Goal: Task Accomplishment & Management: Use online tool/utility

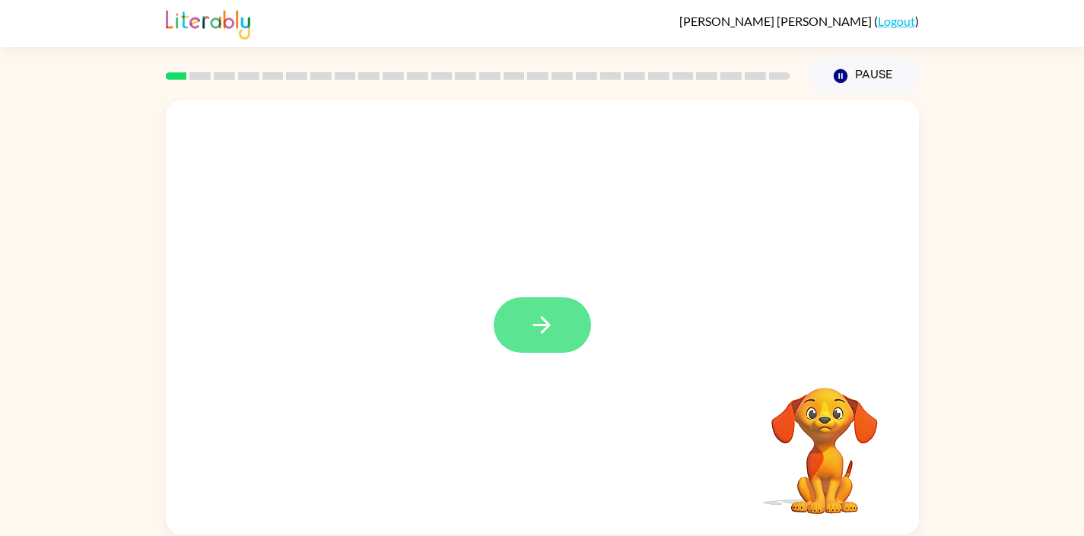
click at [531, 317] on icon "button" at bounding box center [542, 325] width 27 height 27
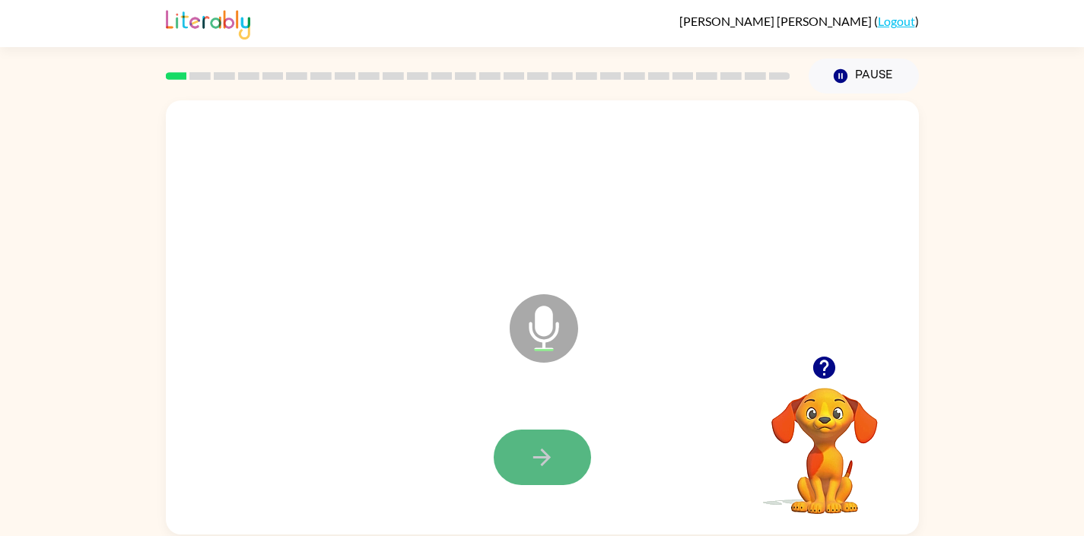
click at [550, 440] on button "button" at bounding box center [542, 458] width 97 height 56
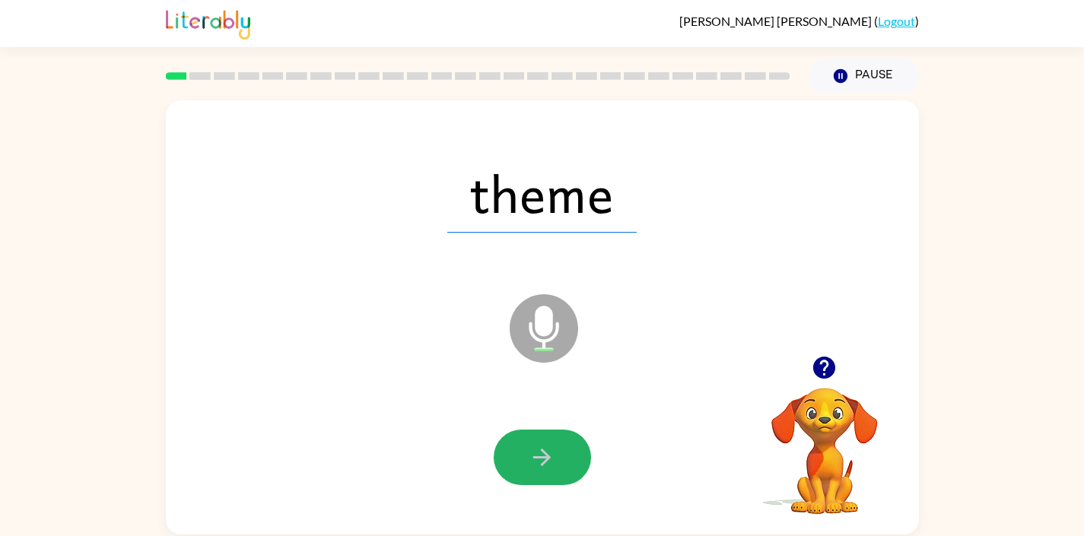
click at [550, 440] on button "button" at bounding box center [542, 458] width 97 height 56
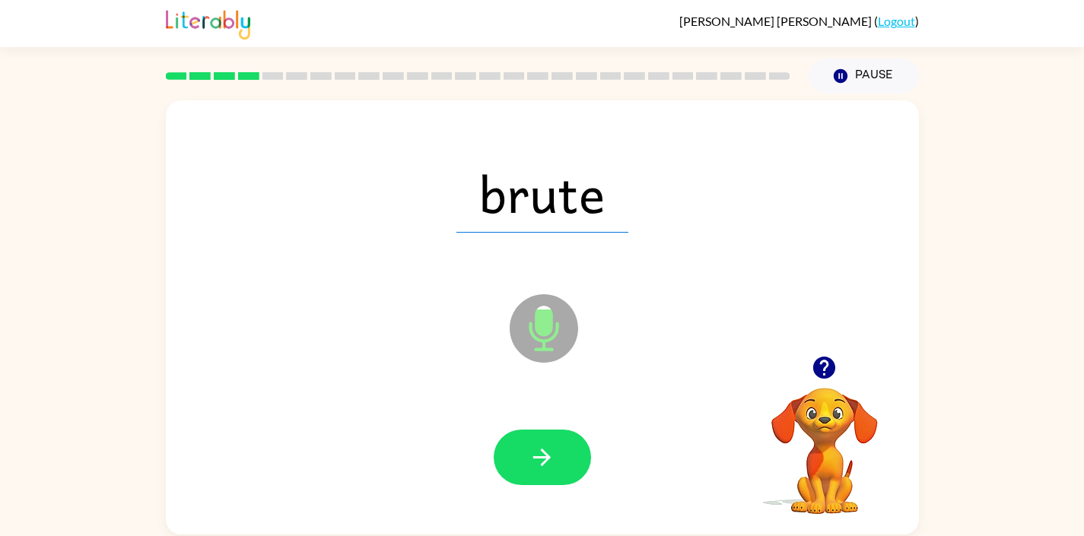
click at [550, 440] on button "button" at bounding box center [542, 458] width 97 height 56
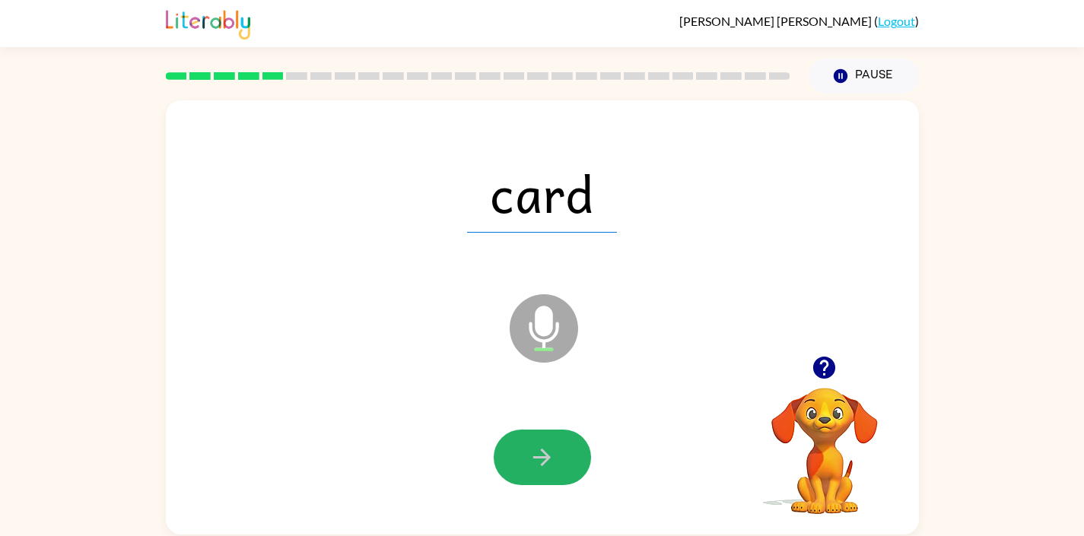
click at [550, 440] on button "button" at bounding box center [542, 458] width 97 height 56
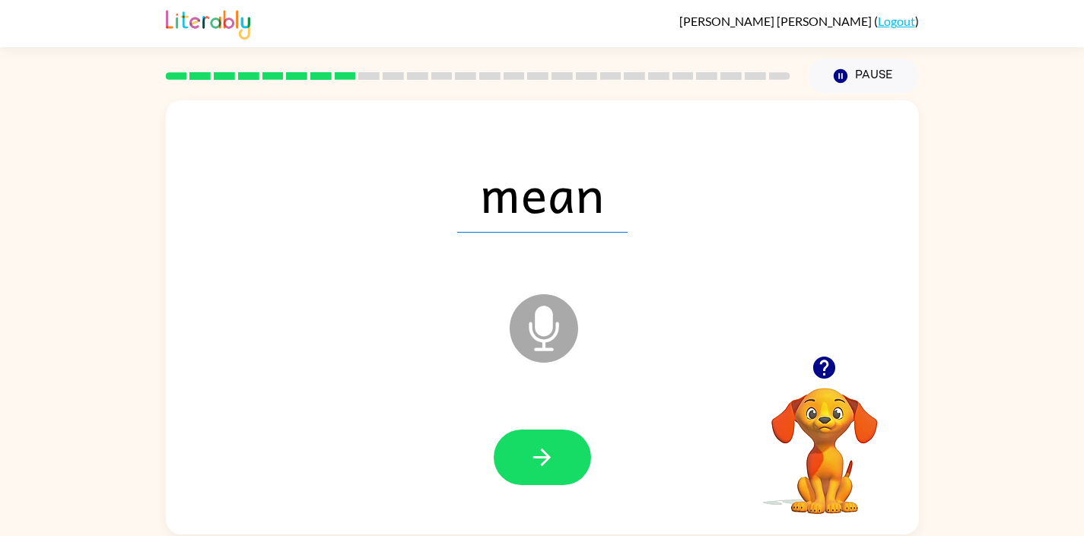
click at [550, 440] on button "button" at bounding box center [542, 458] width 97 height 56
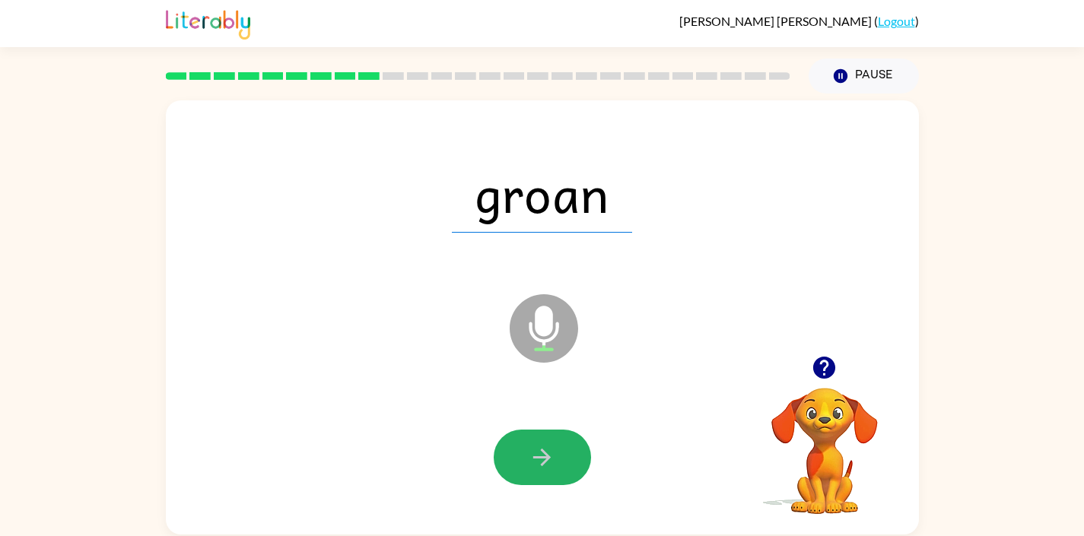
click at [550, 440] on button "button" at bounding box center [542, 458] width 97 height 56
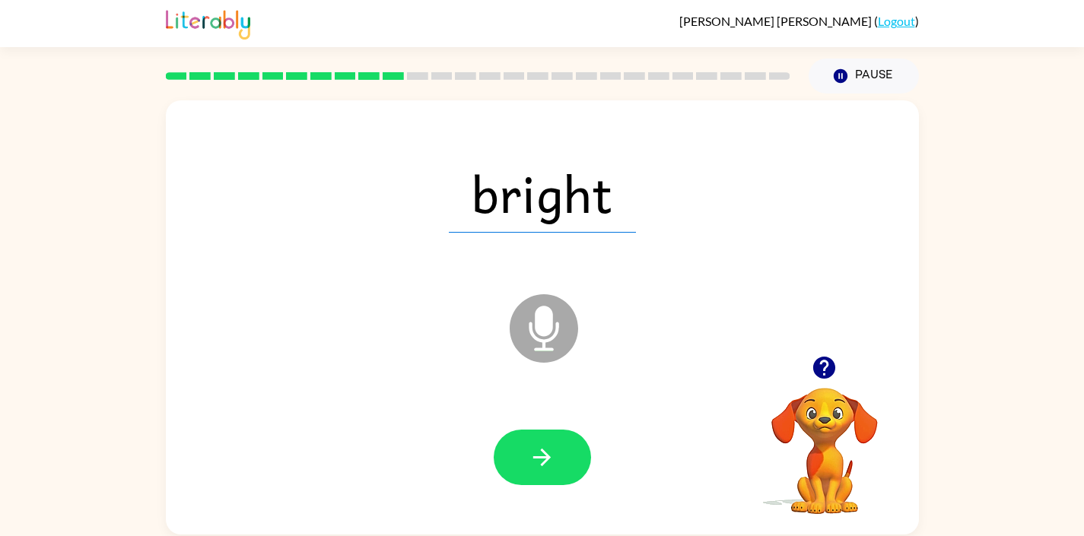
click at [550, 440] on button "button" at bounding box center [542, 458] width 97 height 56
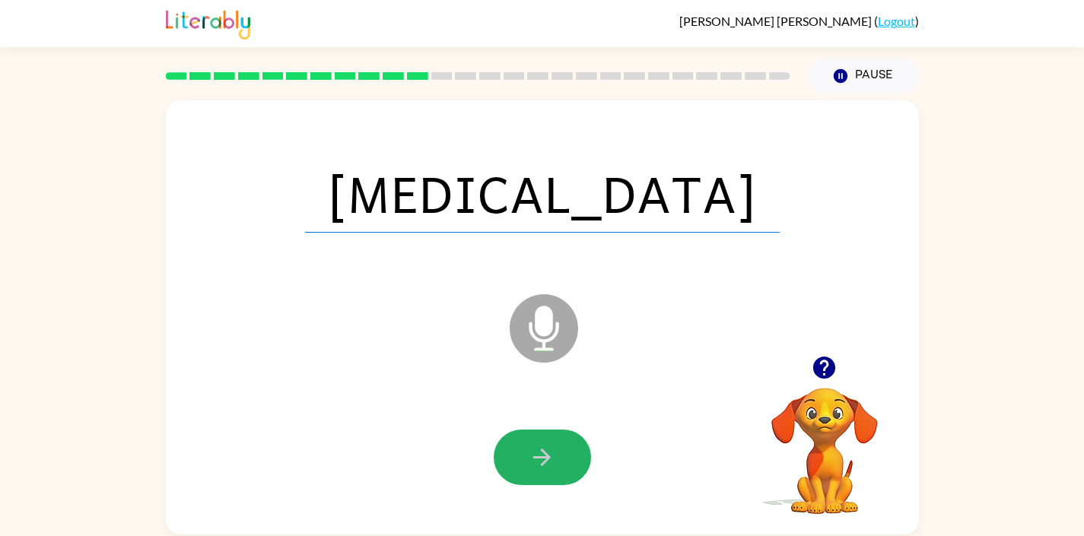
click at [550, 440] on button "button" at bounding box center [542, 458] width 97 height 56
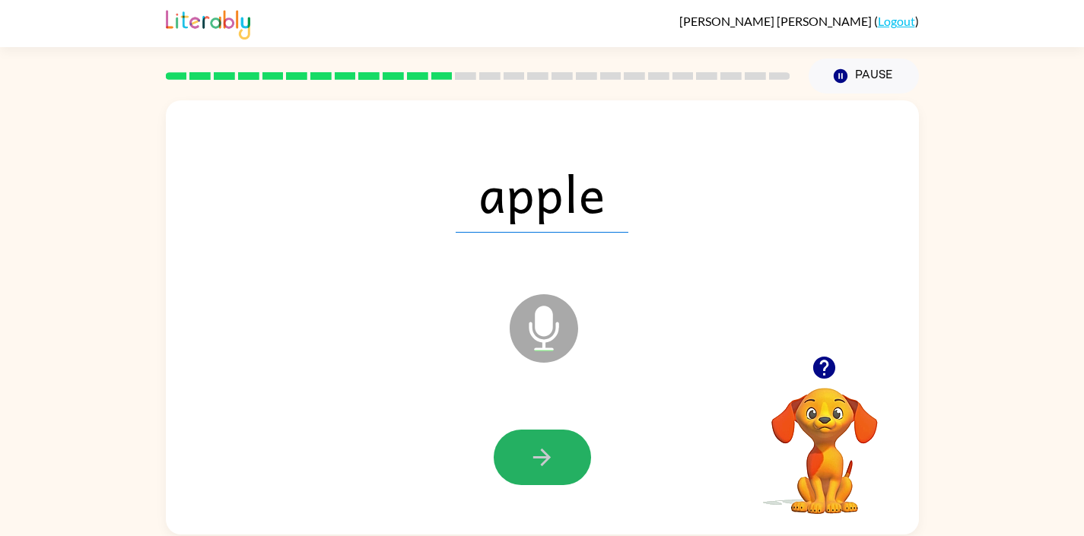
click at [550, 440] on button "button" at bounding box center [542, 458] width 97 height 56
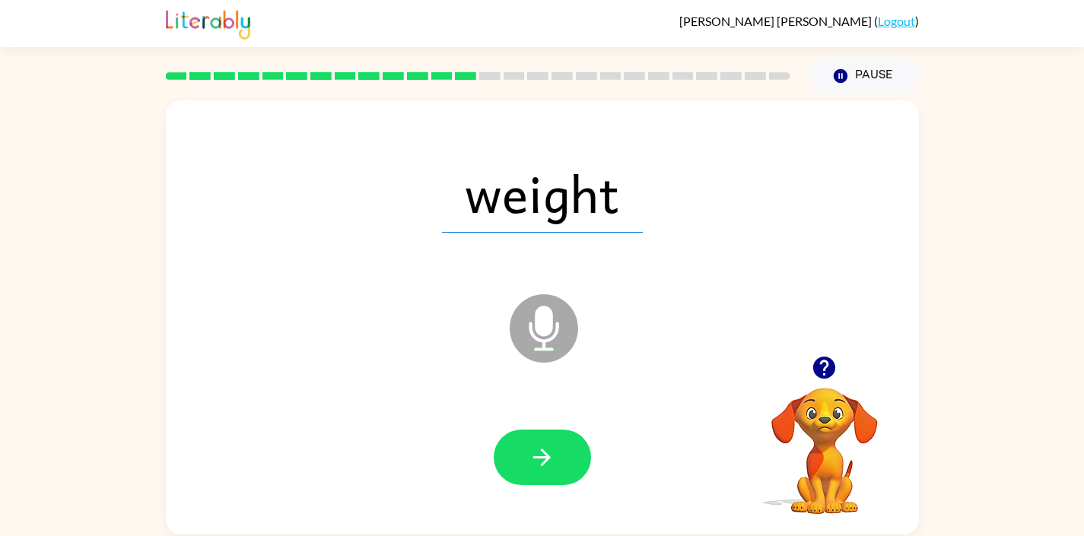
click at [550, 440] on button "button" at bounding box center [542, 458] width 97 height 56
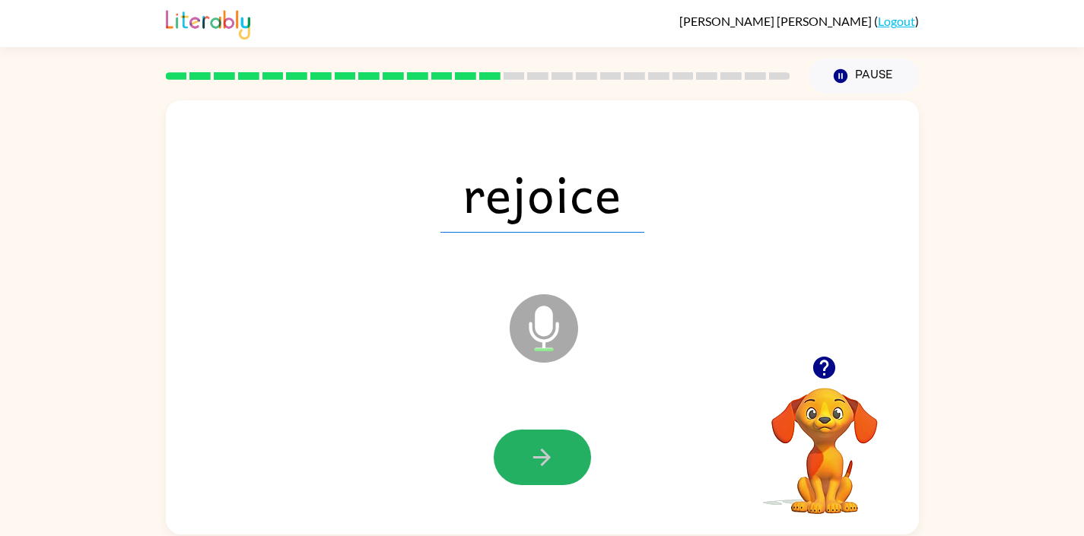
click at [550, 440] on button "button" at bounding box center [542, 458] width 97 height 56
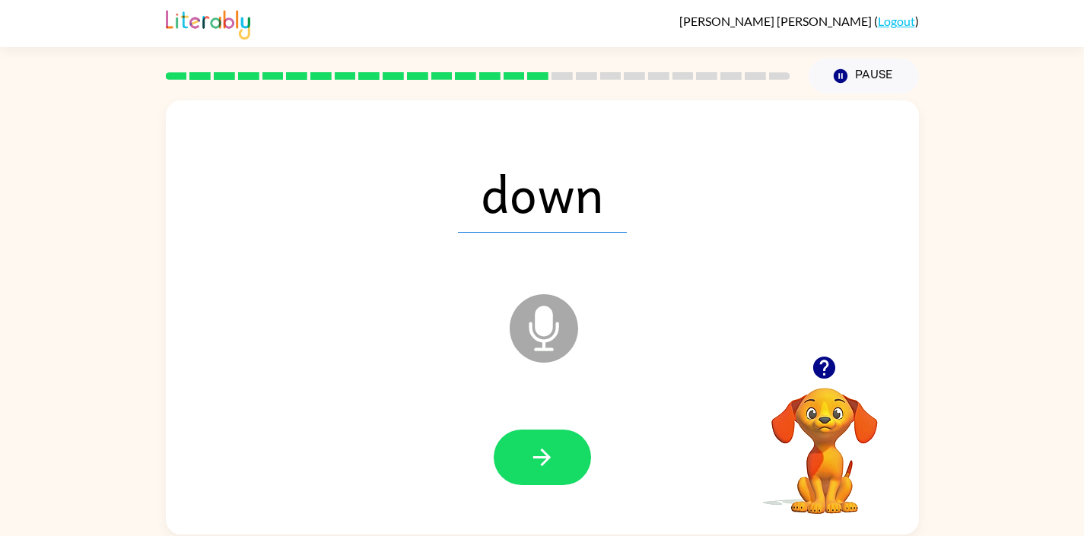
click at [550, 440] on button "button" at bounding box center [542, 458] width 97 height 56
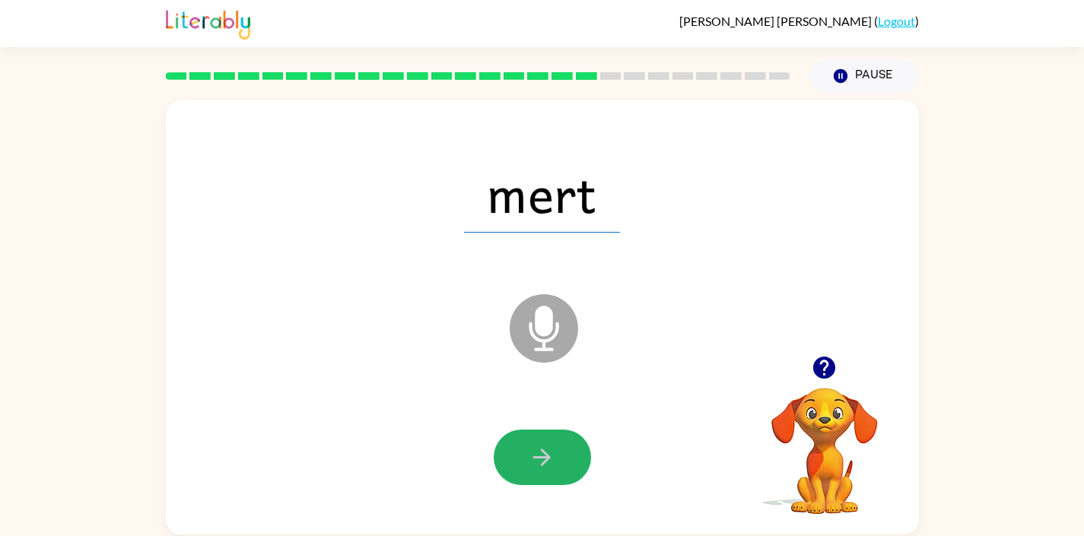
click at [550, 440] on button "button" at bounding box center [542, 458] width 97 height 56
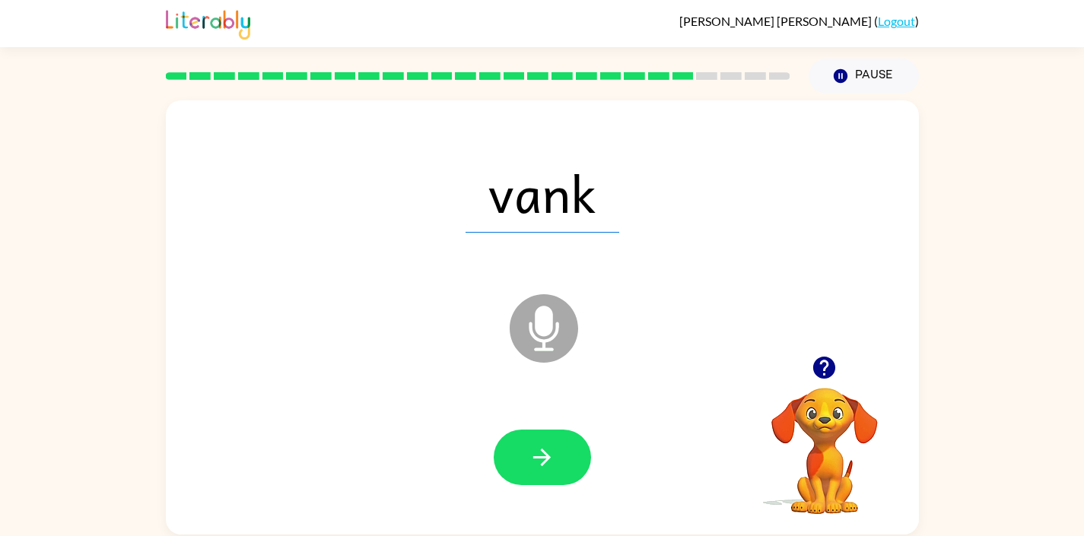
click at [550, 440] on button "button" at bounding box center [542, 458] width 97 height 56
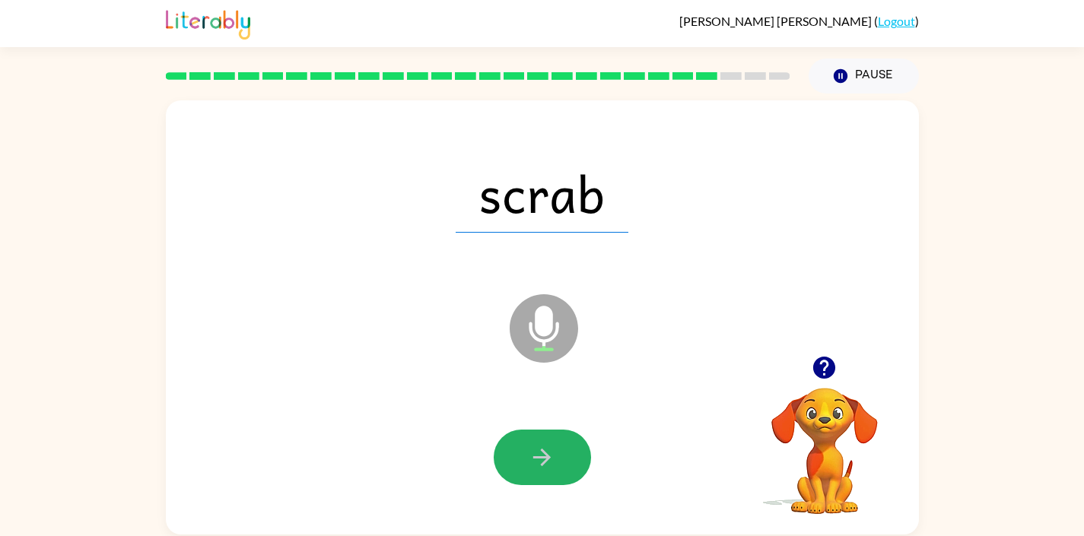
click at [550, 440] on button "button" at bounding box center [542, 458] width 97 height 56
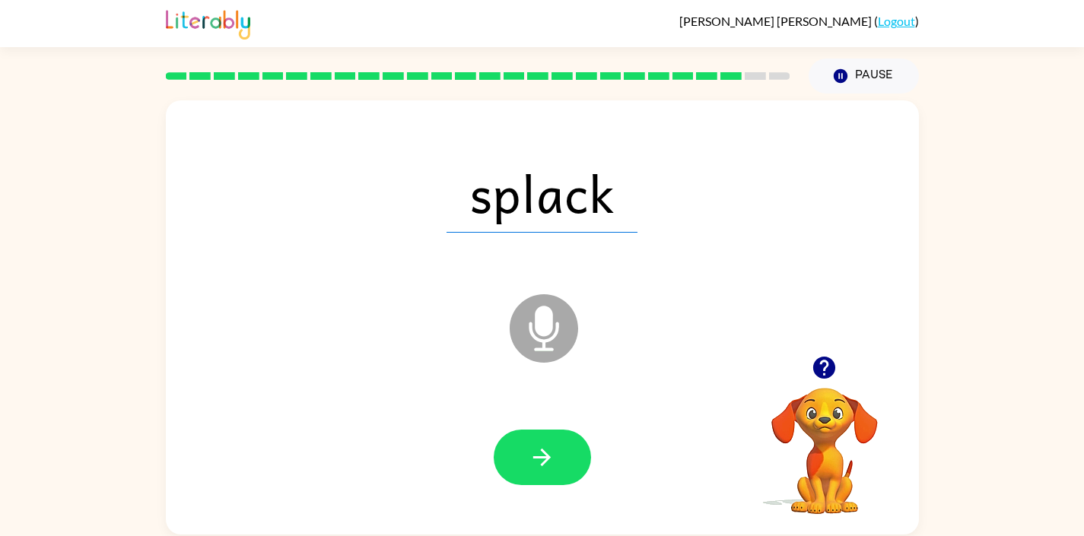
click at [550, 440] on button "button" at bounding box center [542, 458] width 97 height 56
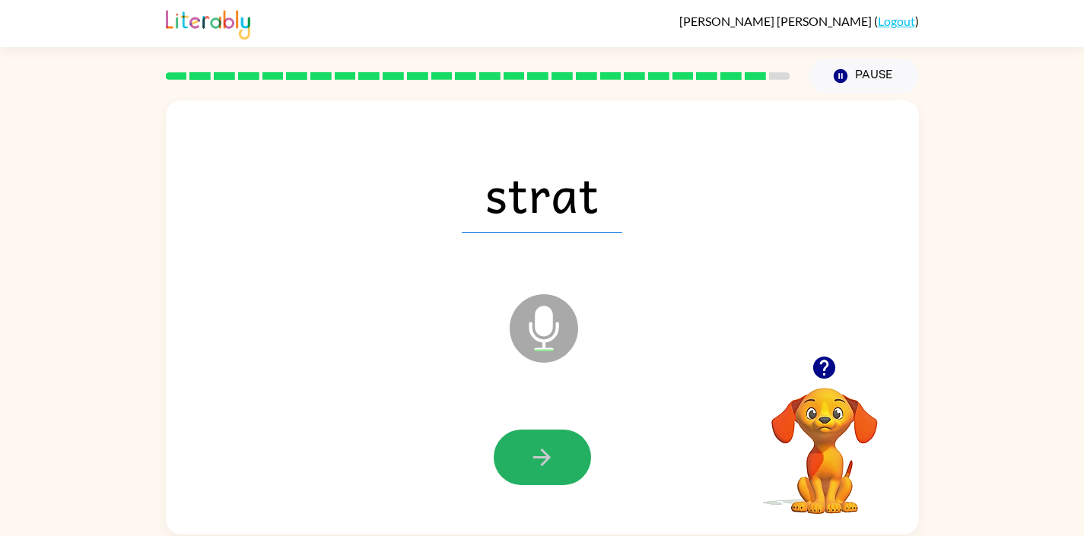
click at [550, 440] on button "button" at bounding box center [542, 458] width 97 height 56
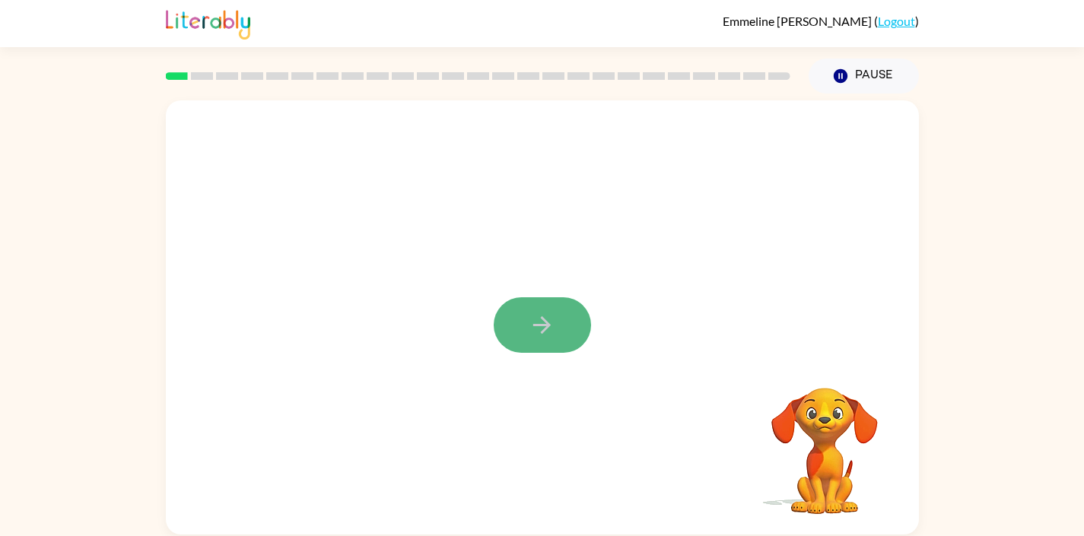
click at [545, 329] on icon "button" at bounding box center [541, 324] width 17 height 17
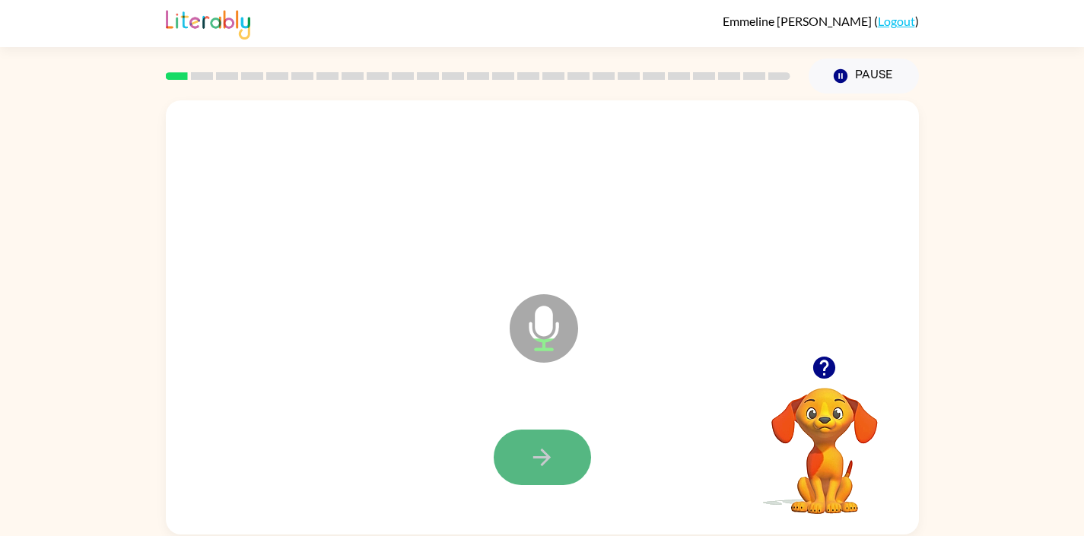
click at [538, 456] on icon "button" at bounding box center [542, 457] width 27 height 27
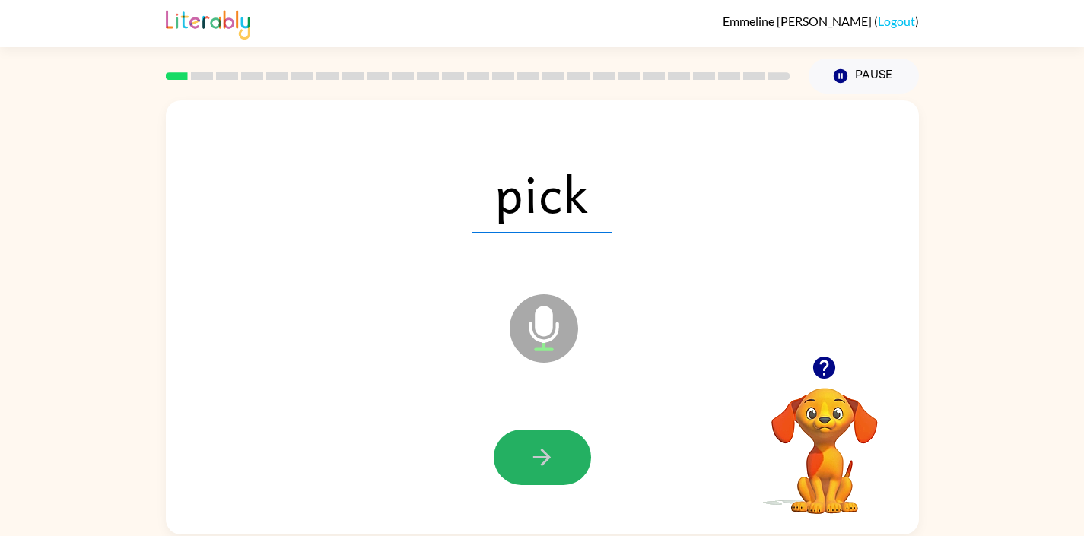
click at [538, 456] on icon "button" at bounding box center [542, 457] width 27 height 27
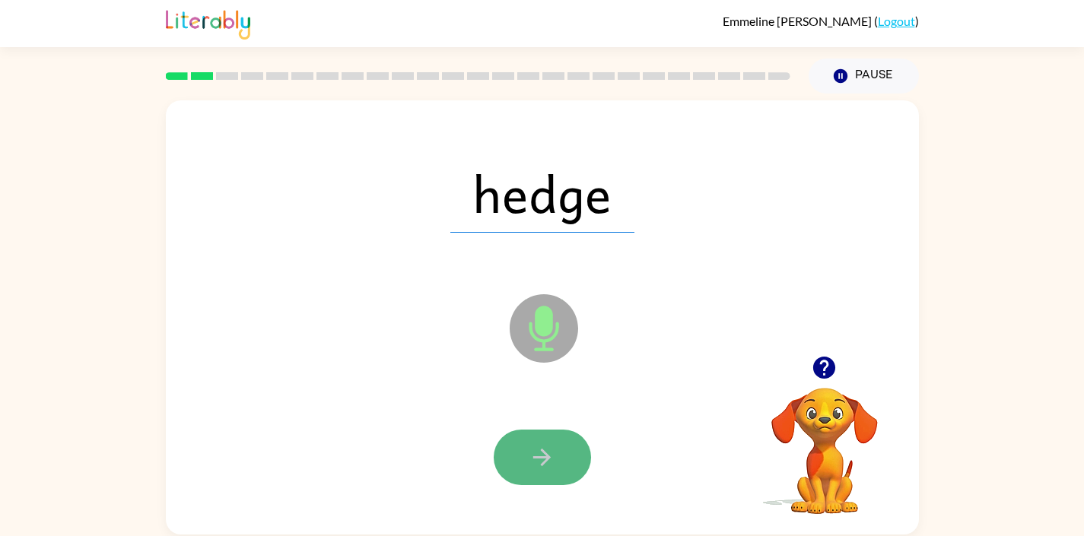
click at [535, 455] on icon "button" at bounding box center [542, 457] width 27 height 27
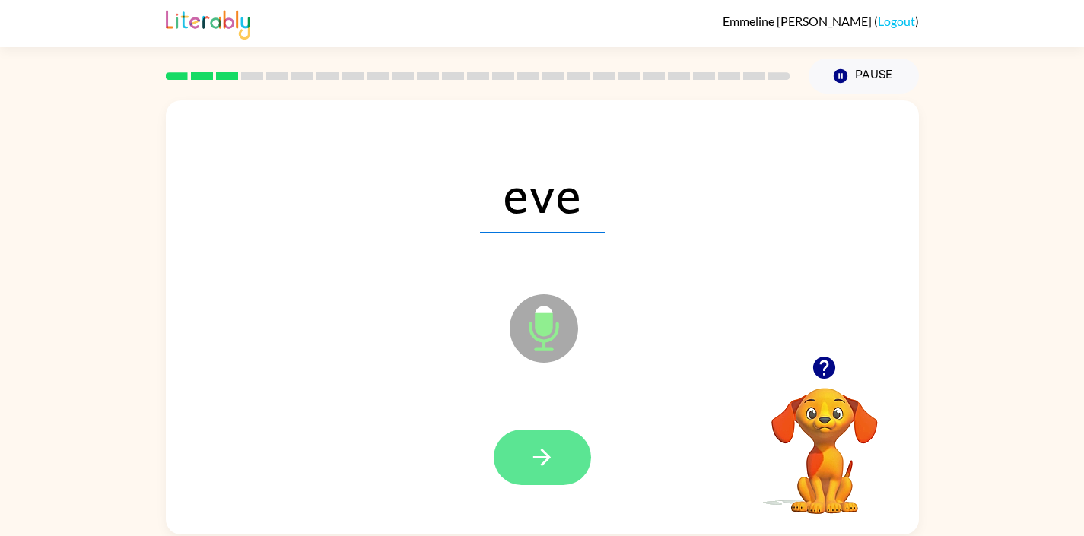
click at [535, 453] on icon "button" at bounding box center [542, 457] width 27 height 27
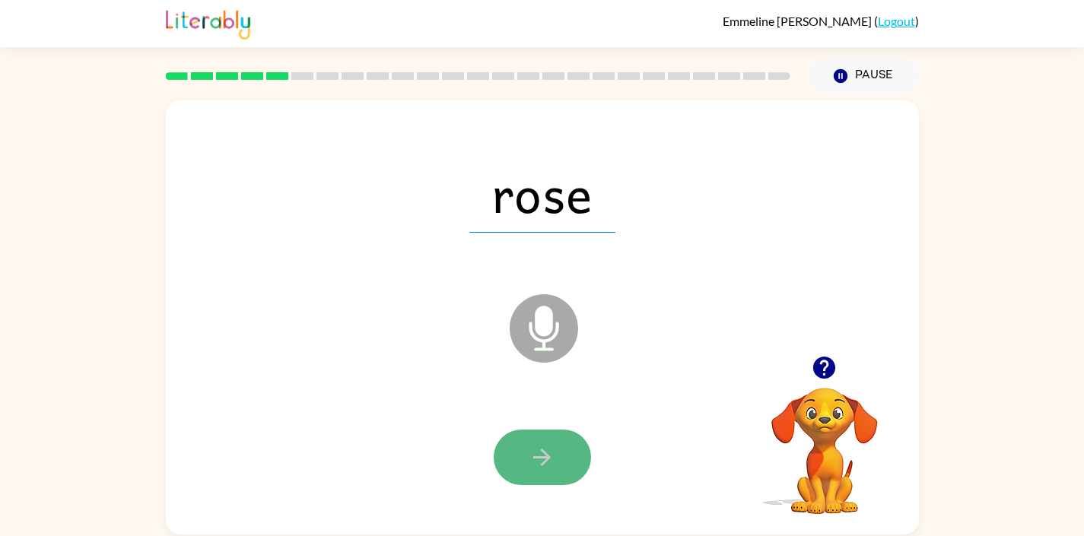
click at [535, 459] on icon "button" at bounding box center [542, 457] width 27 height 27
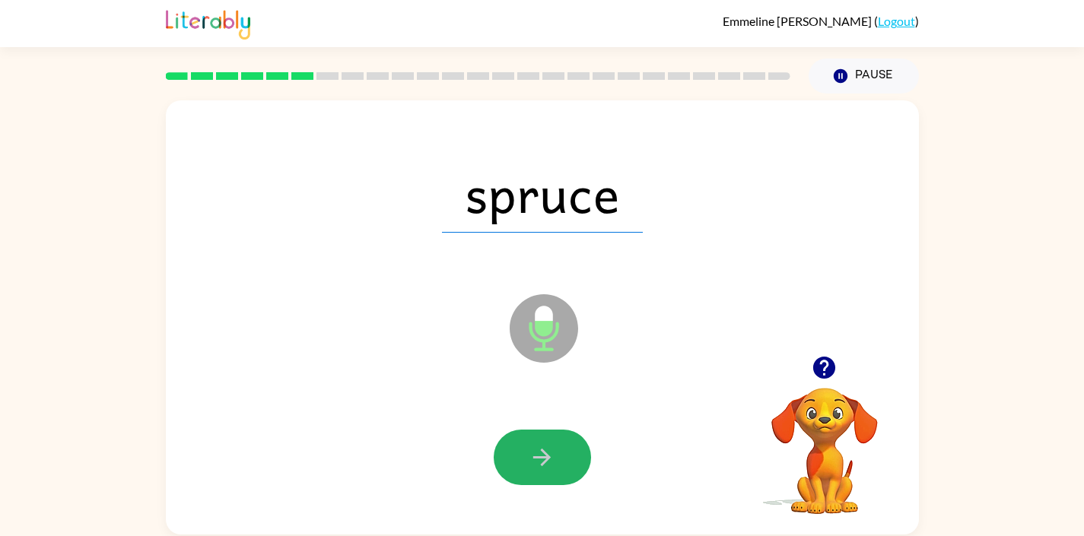
click at [535, 459] on icon "button" at bounding box center [542, 457] width 27 height 27
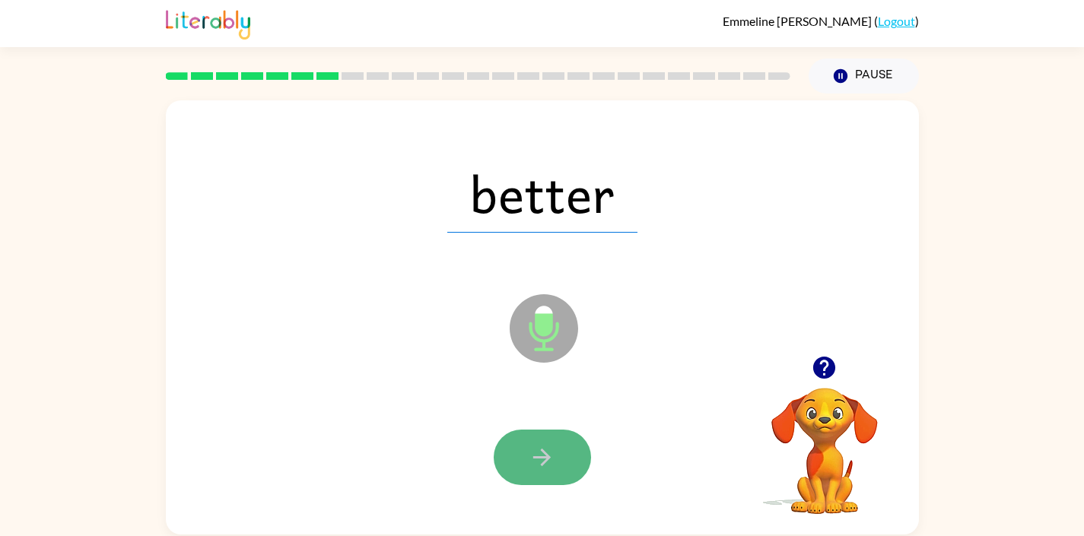
click at [535, 462] on icon "button" at bounding box center [542, 457] width 27 height 27
click at [535, 461] on icon "button" at bounding box center [542, 457] width 27 height 27
click at [535, 458] on icon "button" at bounding box center [541, 457] width 17 height 17
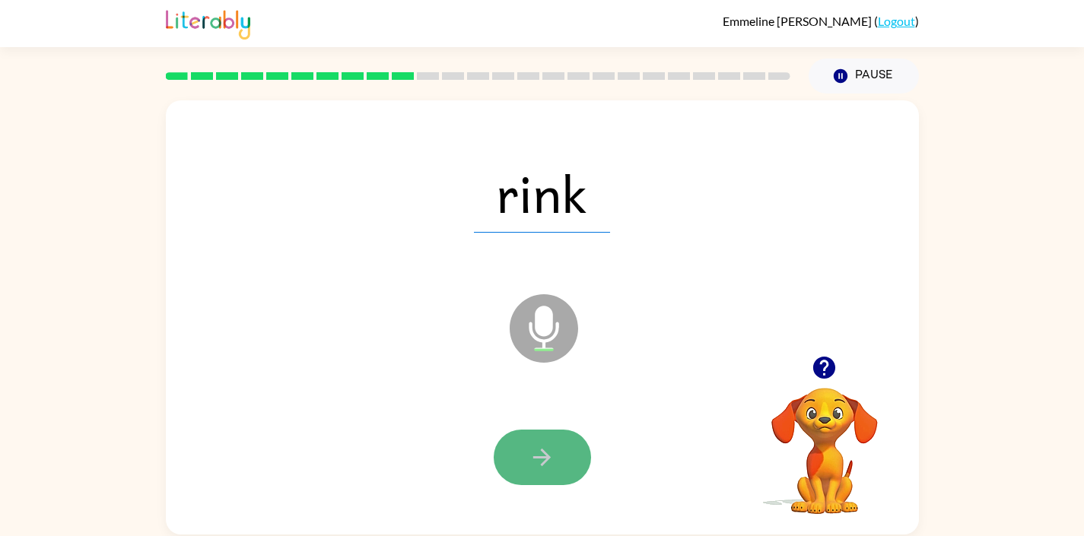
click at [536, 456] on icon "button" at bounding box center [542, 457] width 27 height 27
click at [539, 460] on icon "button" at bounding box center [542, 457] width 27 height 27
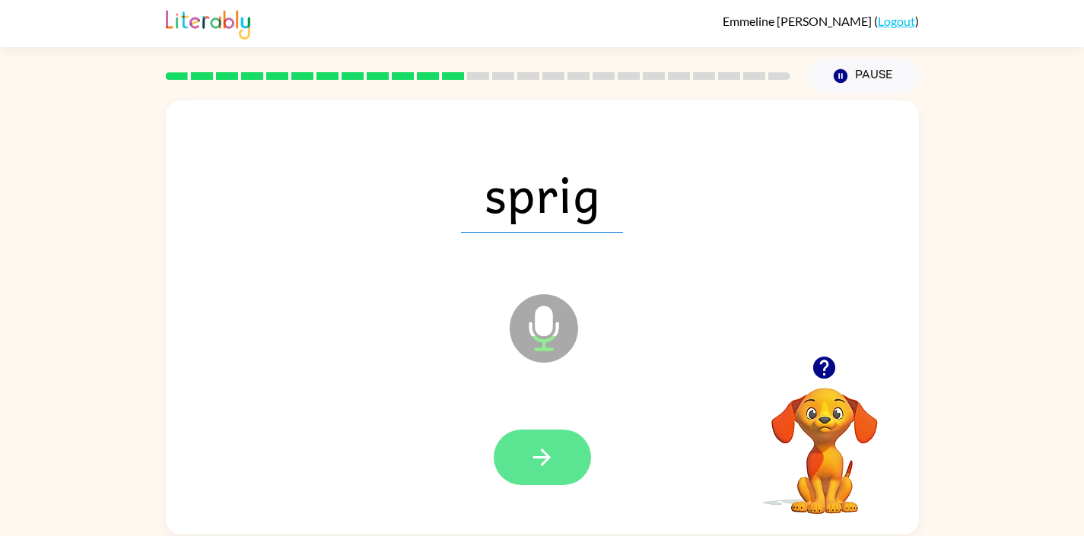
click at [538, 461] on icon "button" at bounding box center [542, 457] width 27 height 27
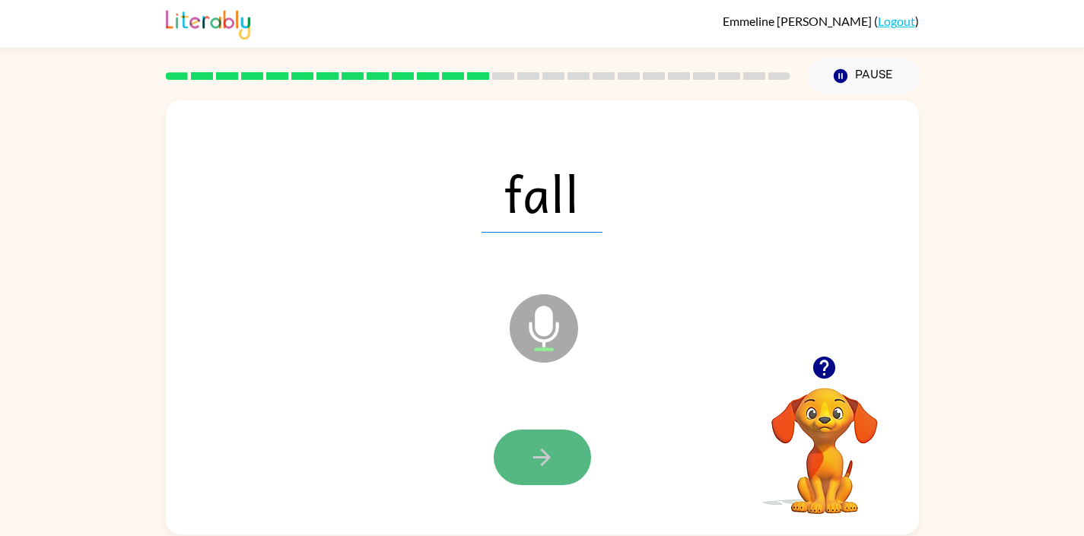
click at [539, 457] on icon "button" at bounding box center [541, 457] width 17 height 17
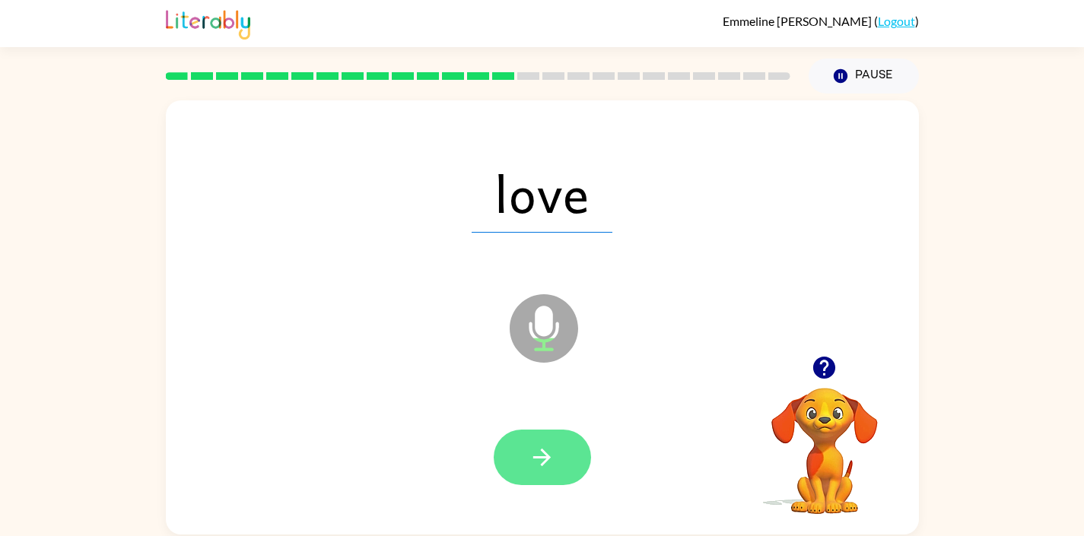
click at [539, 455] on icon "button" at bounding box center [542, 457] width 27 height 27
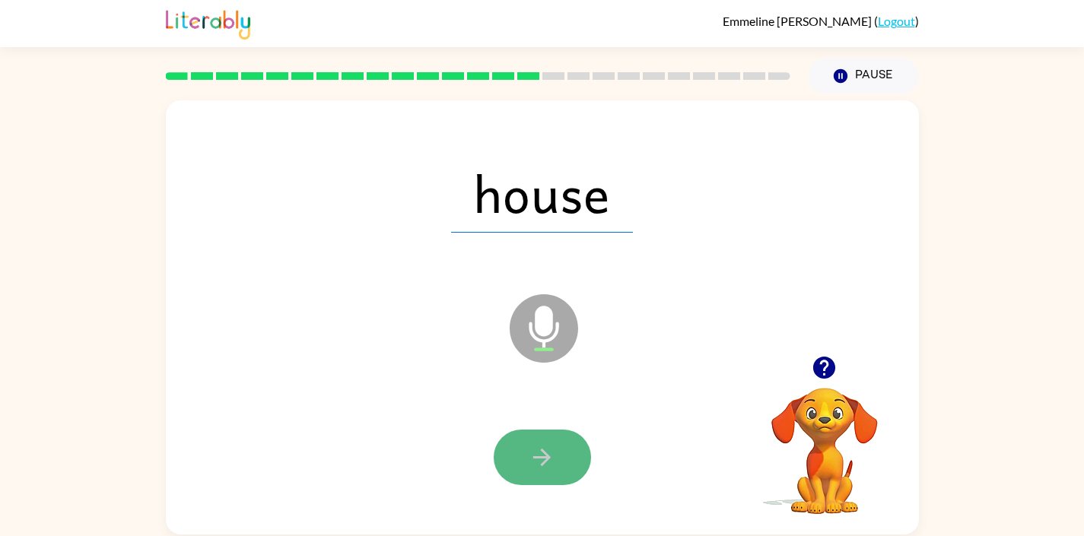
click at [539, 453] on icon "button" at bounding box center [542, 457] width 27 height 27
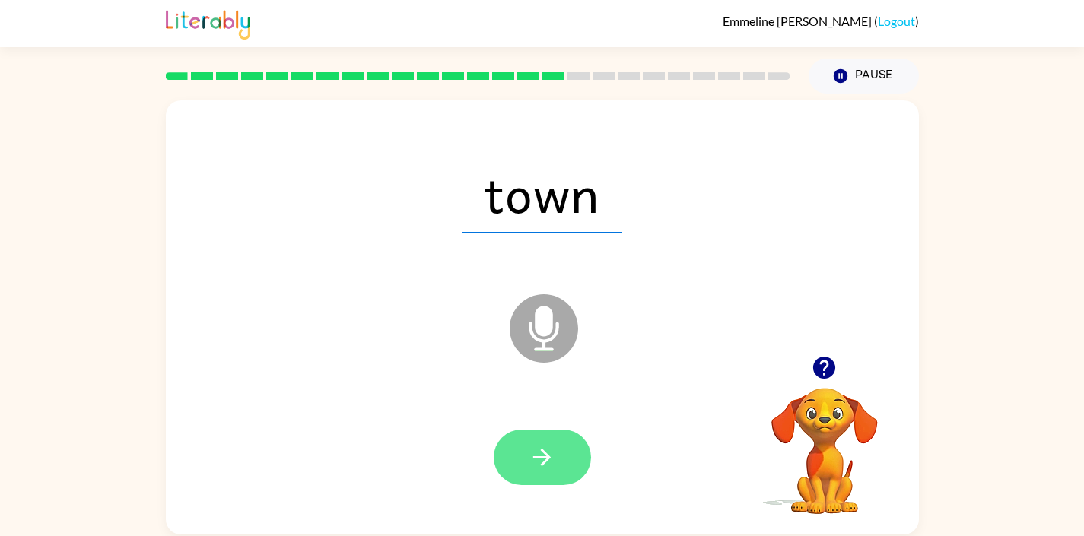
click at [539, 454] on icon "button" at bounding box center [542, 457] width 27 height 27
click at [535, 455] on icon "button" at bounding box center [542, 457] width 27 height 27
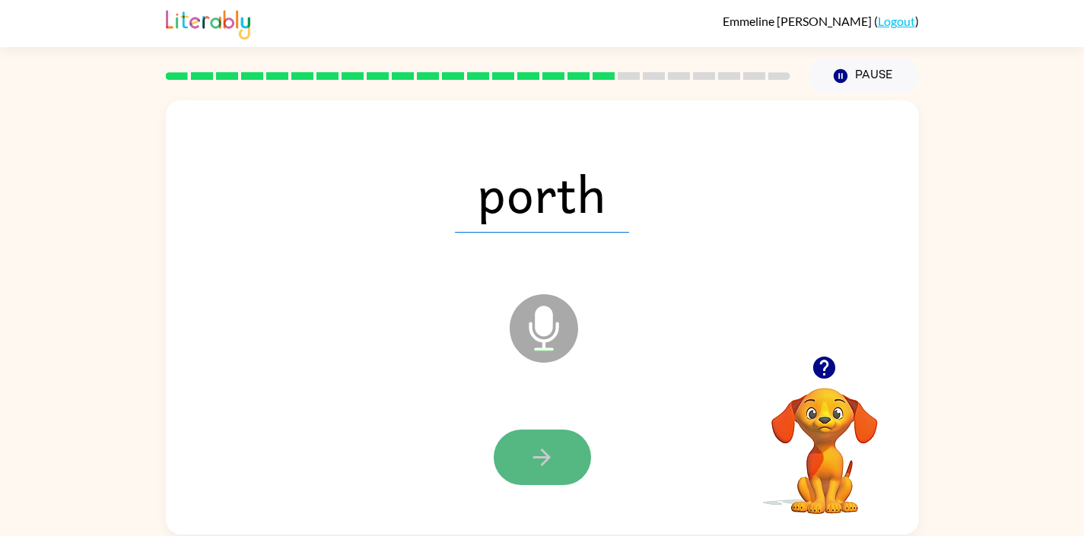
click at [537, 453] on icon "button" at bounding box center [542, 457] width 27 height 27
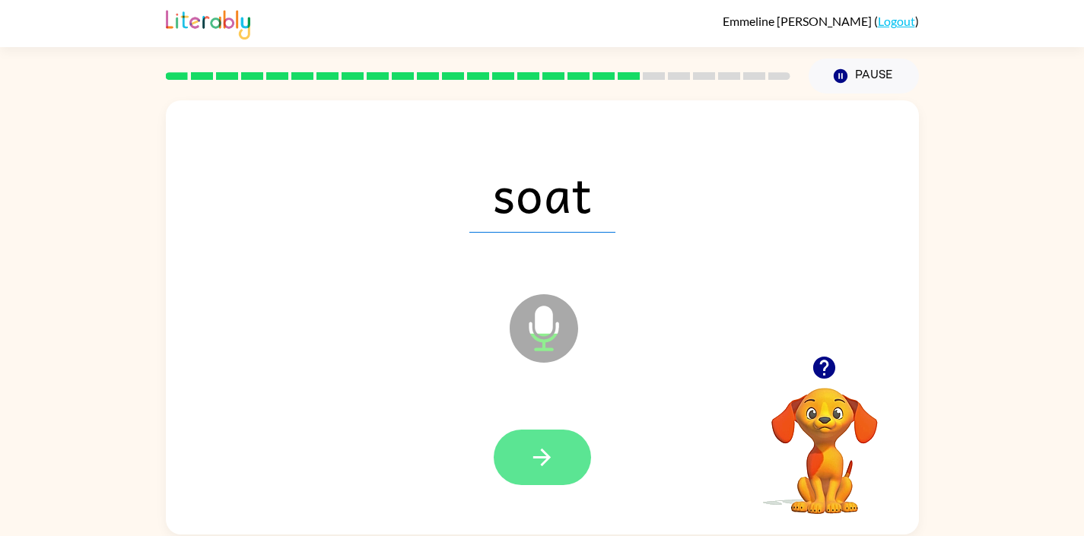
click at [534, 450] on icon "button" at bounding box center [542, 457] width 27 height 27
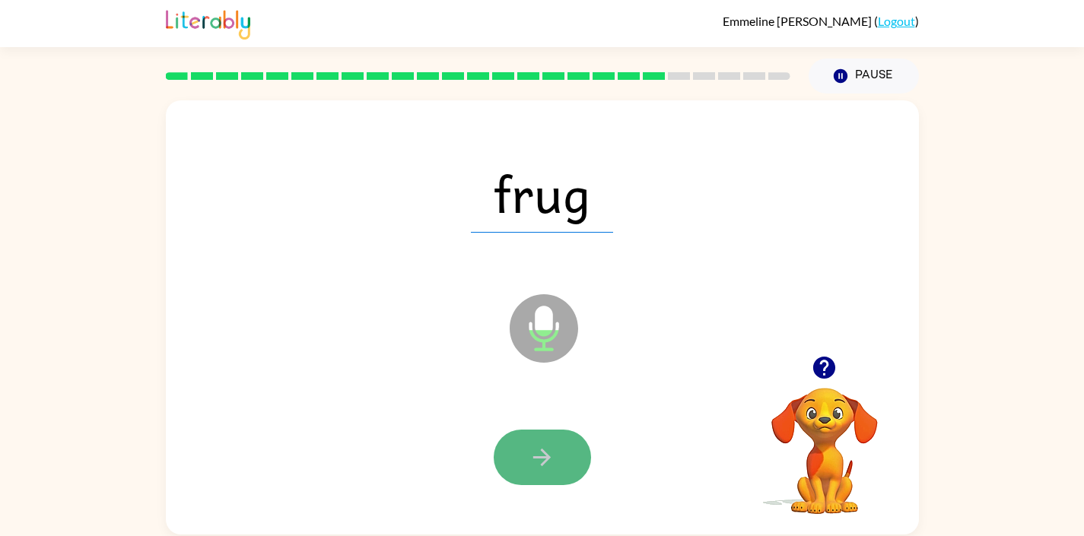
click at [535, 450] on icon "button" at bounding box center [542, 457] width 27 height 27
click at [538, 453] on icon "button" at bounding box center [542, 457] width 27 height 27
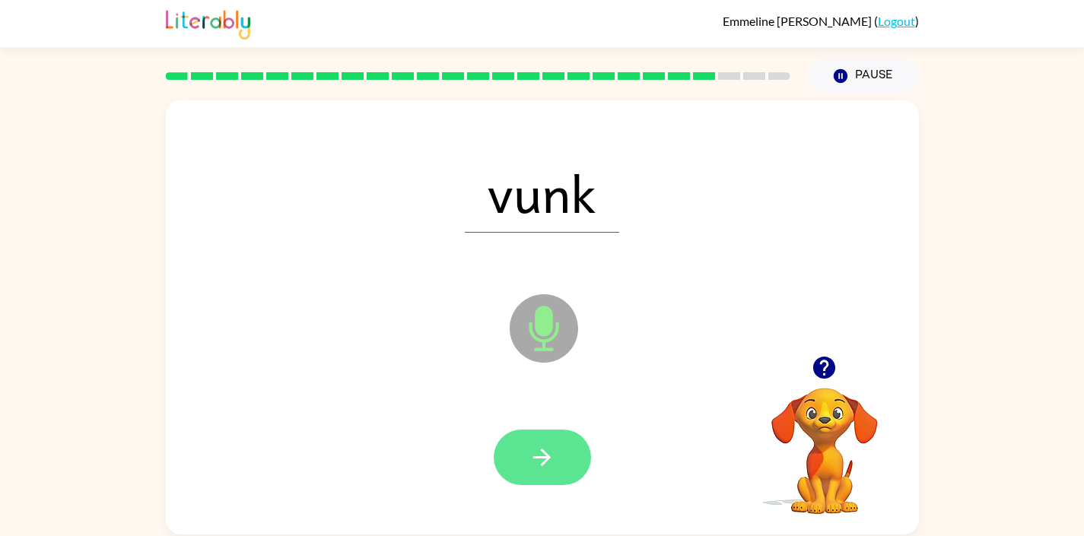
click at [538, 453] on icon "button" at bounding box center [542, 457] width 27 height 27
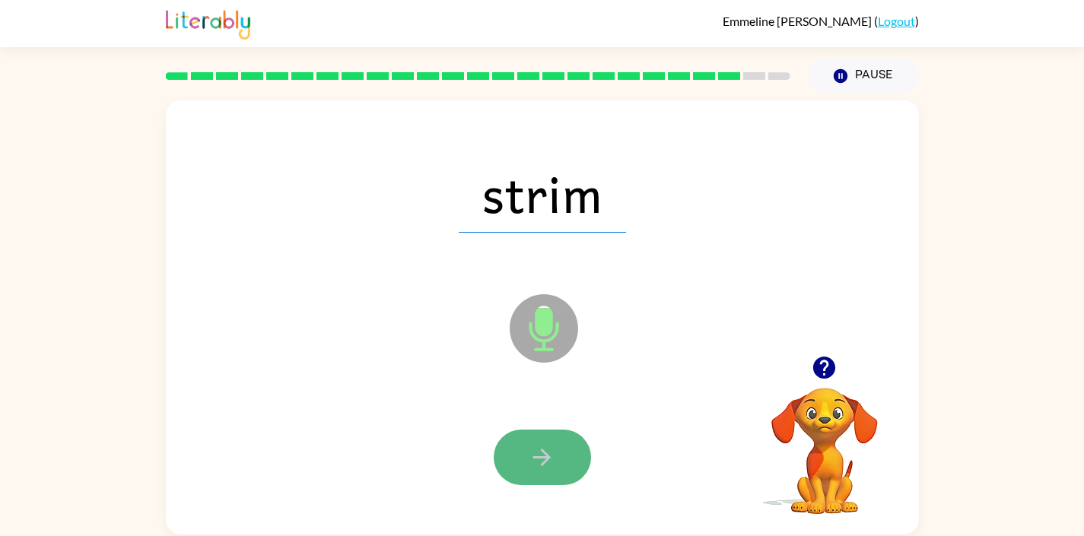
click at [536, 451] on icon "button" at bounding box center [542, 457] width 27 height 27
